Goal: Task Accomplishment & Management: Manage account settings

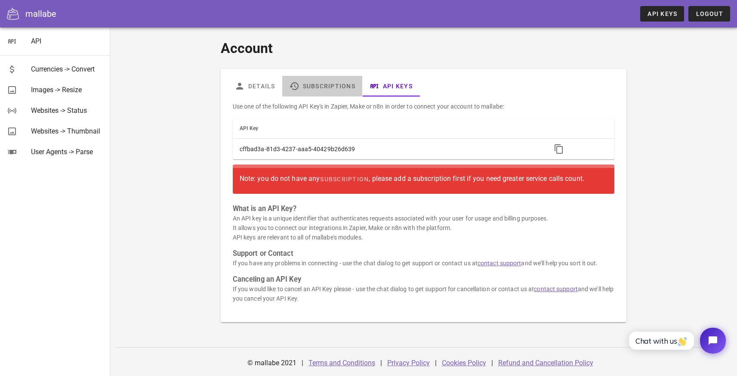
click at [312, 82] on link "Subscriptions" at bounding box center [322, 86] width 80 height 21
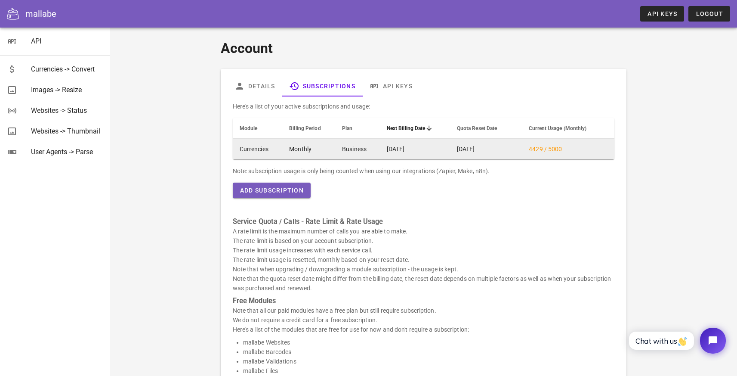
click at [550, 149] on span "4429 / 5000" at bounding box center [545, 148] width 33 height 7
click at [549, 149] on span "4429 / 5000" at bounding box center [545, 148] width 33 height 7
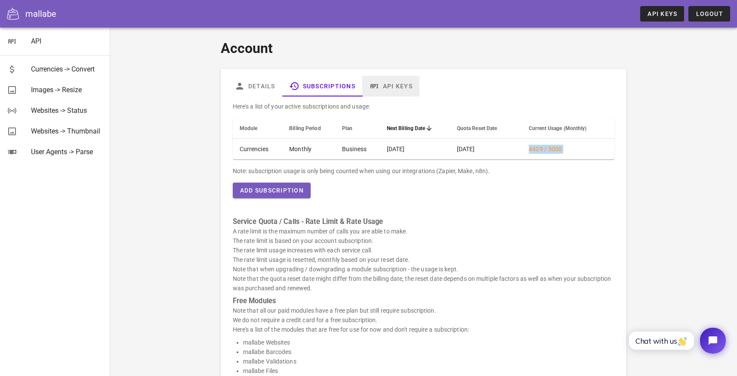
click at [396, 80] on link "API Keys" at bounding box center [390, 86] width 57 height 21
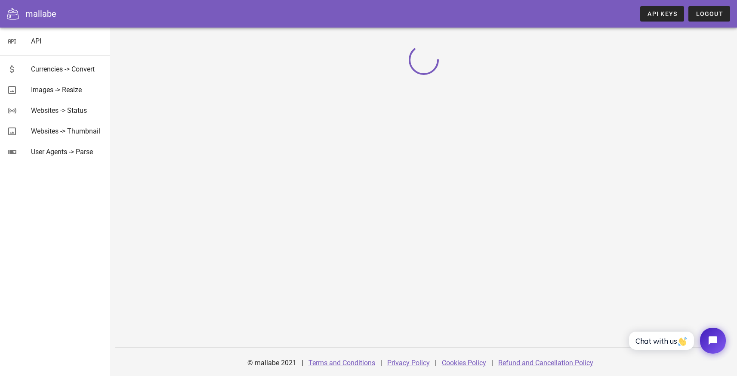
click at [396, 84] on div at bounding box center [424, 76] width 510 height 97
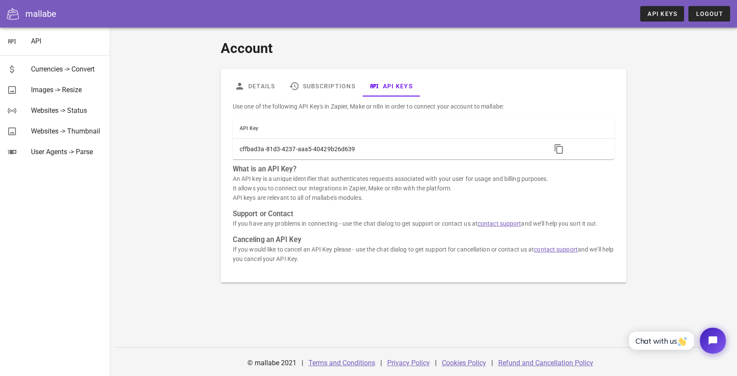
click at [198, 155] on div "Account Details Subscriptions API Keys Use one of the following API Key's in Za…" at bounding box center [424, 160] width 500 height 255
